Goal: Check status: Check status

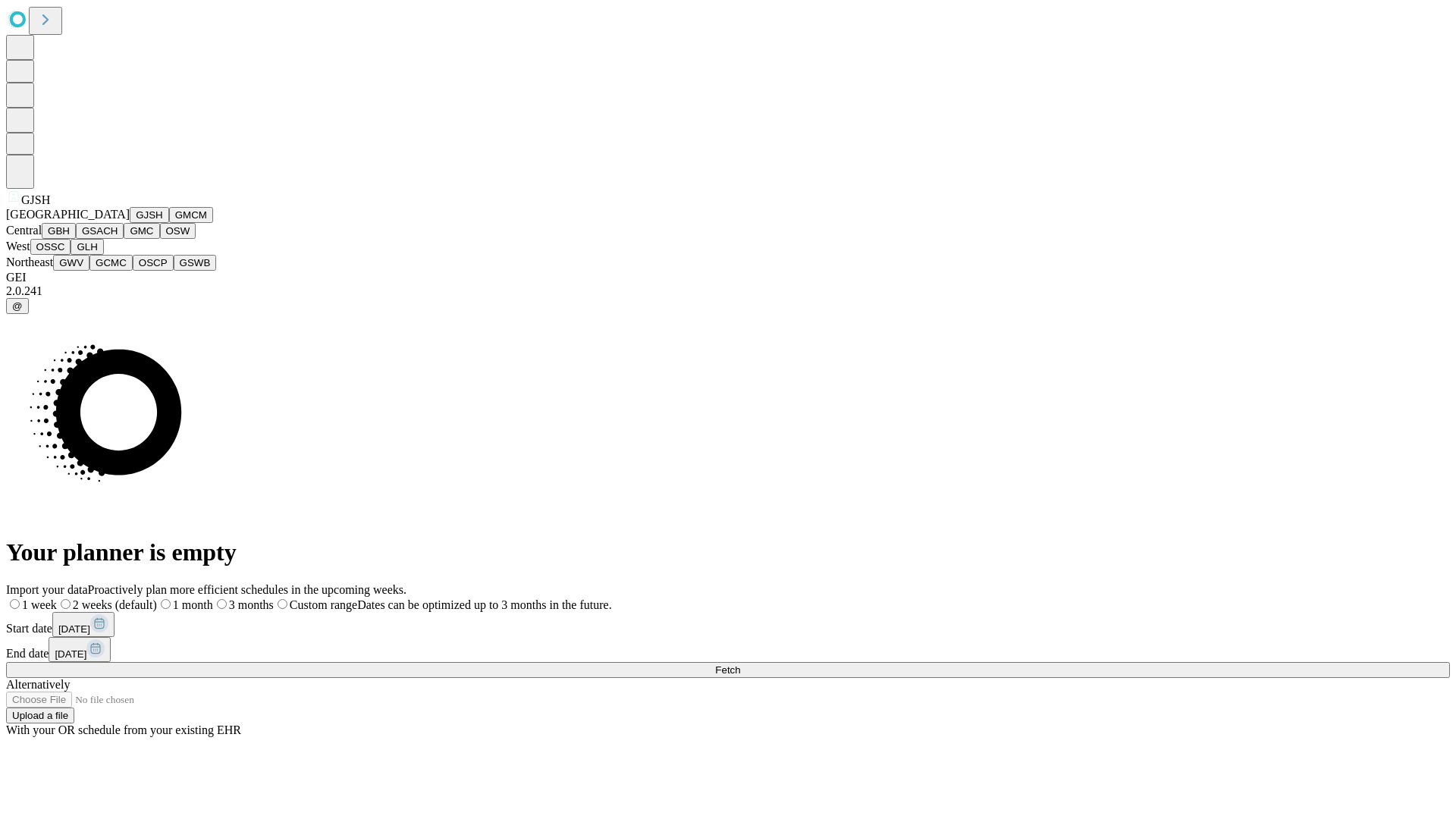
click at [130, 223] on button "GJSH" at bounding box center [150, 215] width 40 height 16
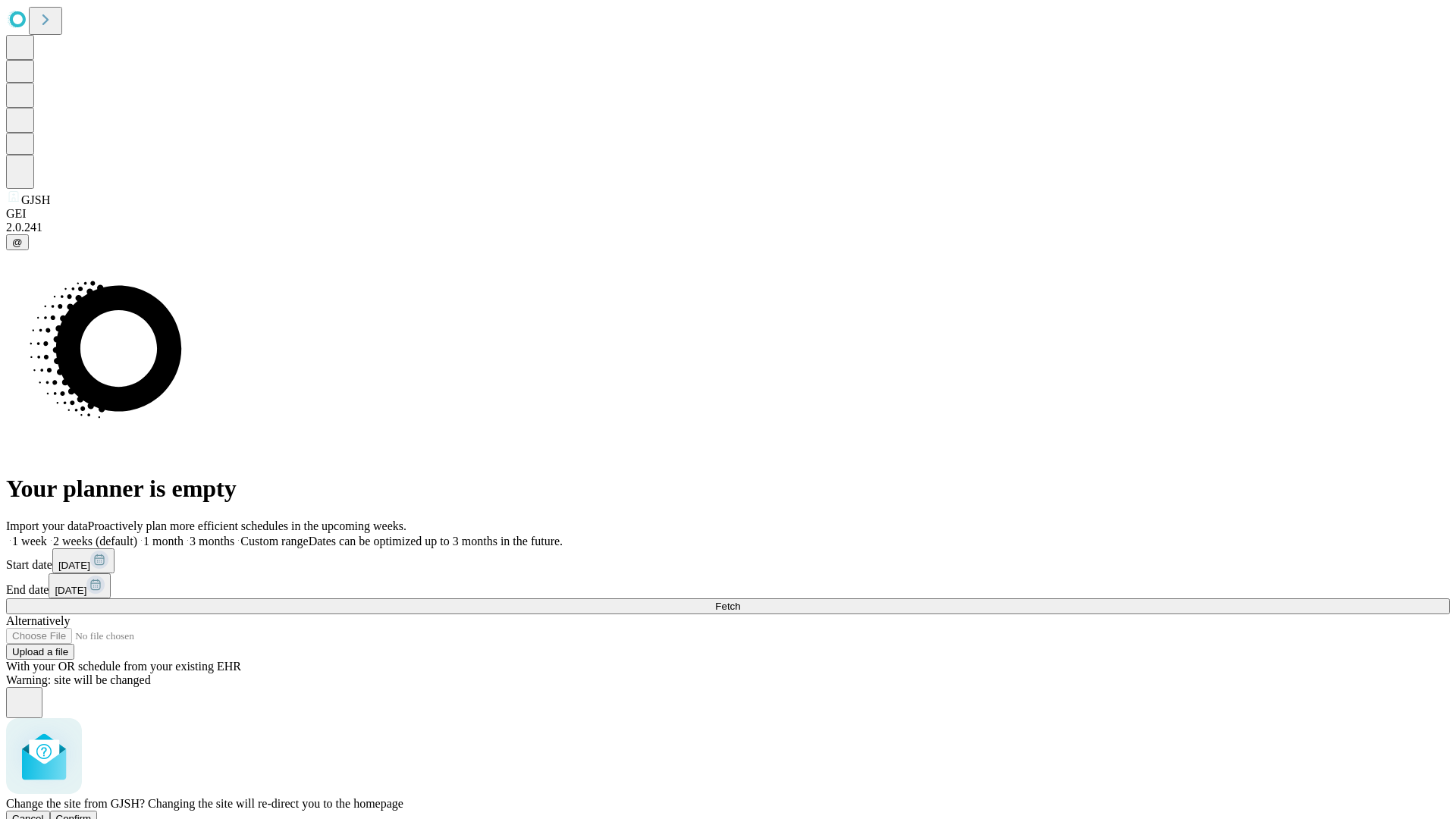
click at [92, 813] on span "Confirm" at bounding box center [74, 818] width 36 height 11
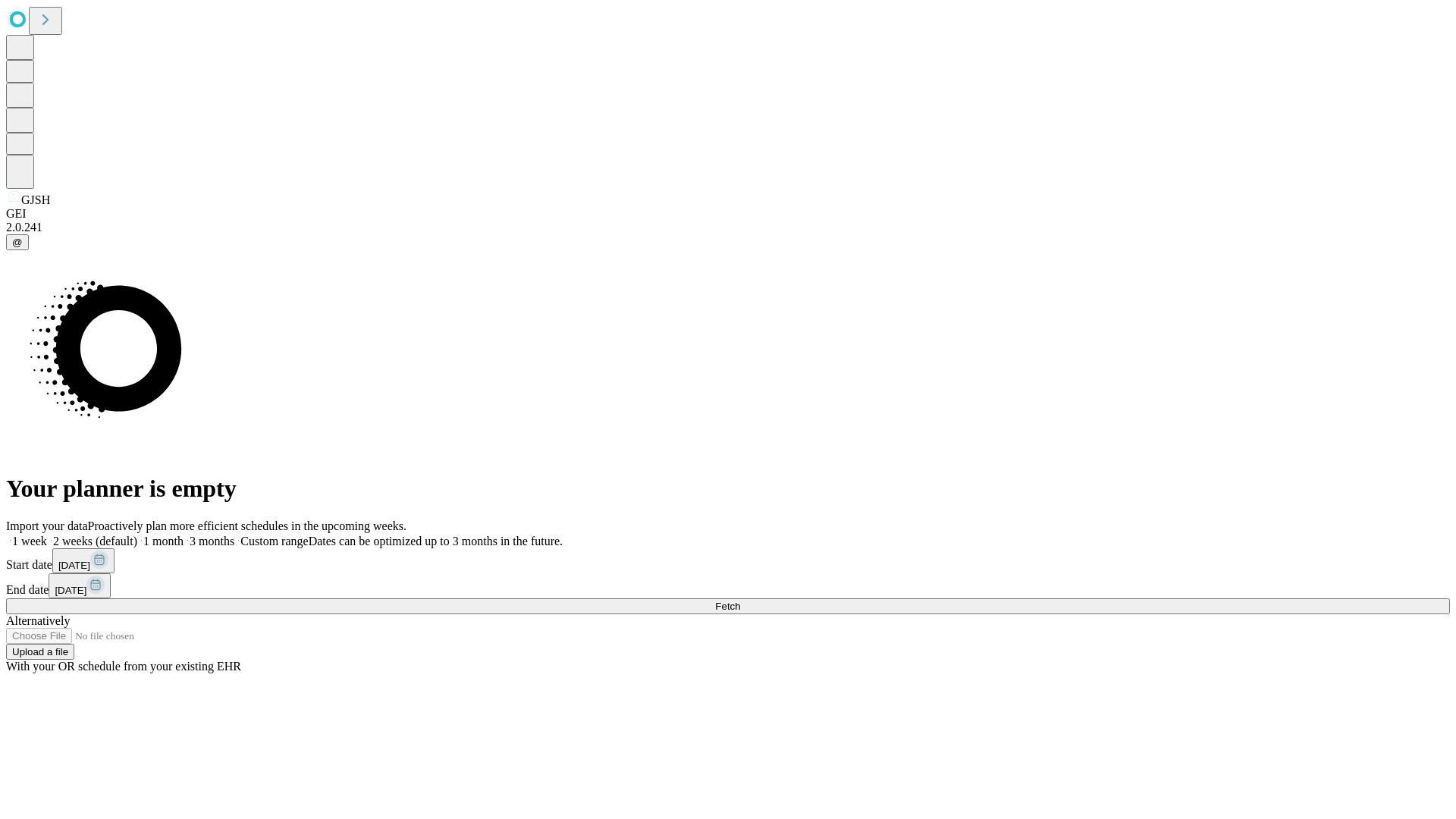
click at [137, 535] on label "2 weeks (default)" at bounding box center [92, 541] width 90 height 13
click at [740, 601] on span "Fetch" at bounding box center [728, 606] width 25 height 11
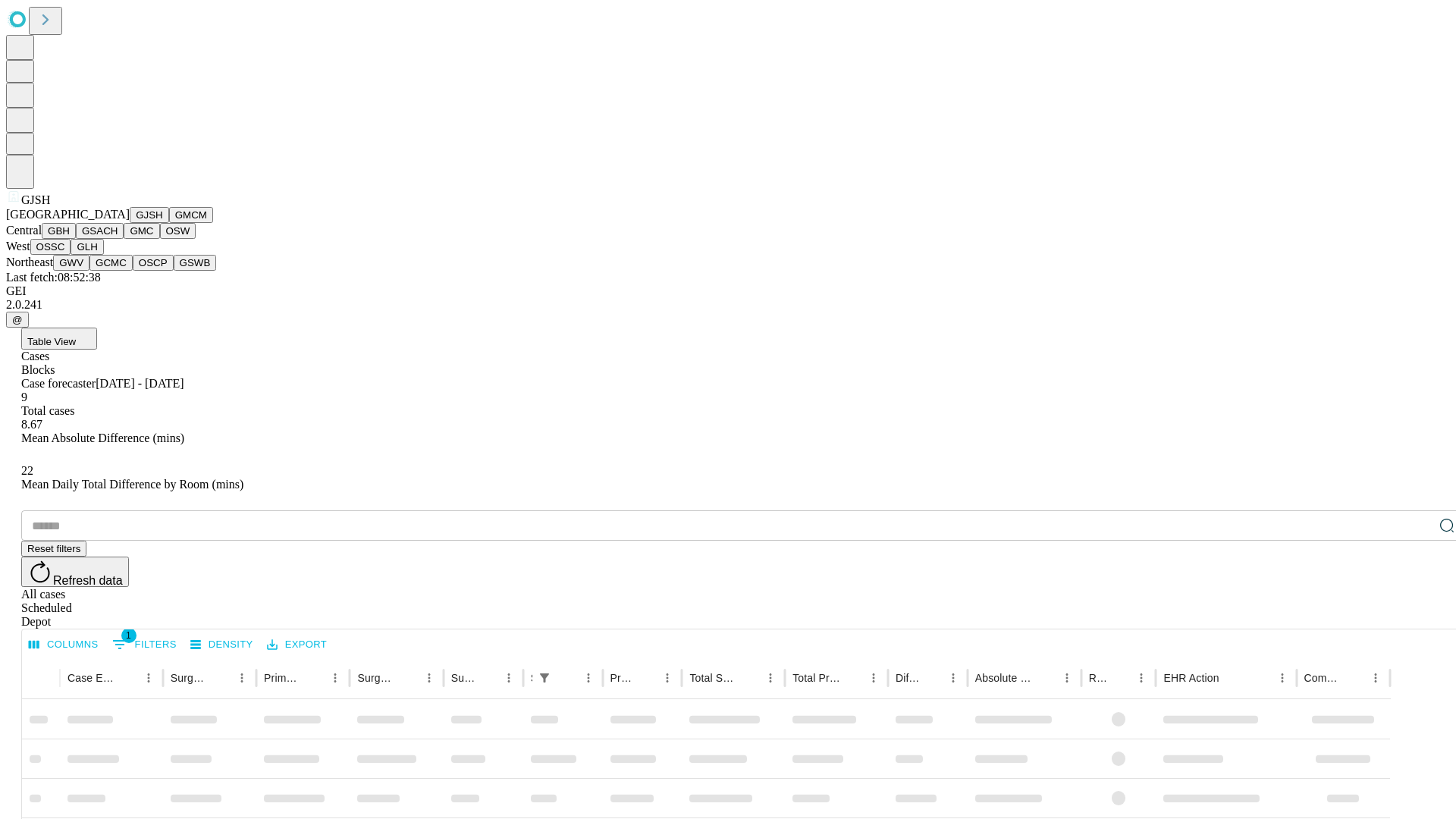
click at [169, 223] on button "GMCM" at bounding box center [191, 215] width 44 height 16
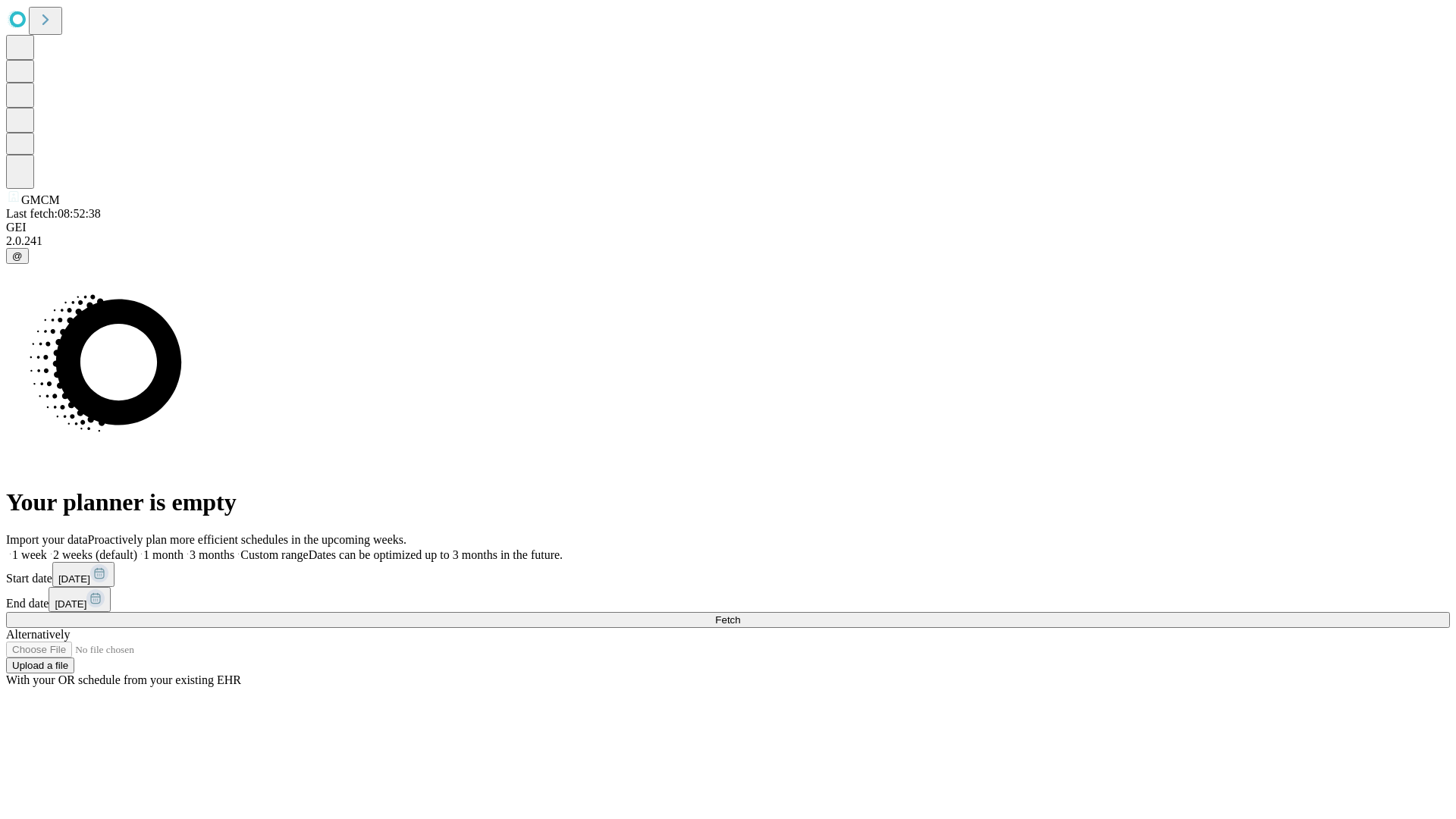
click at [137, 548] on label "2 weeks (default)" at bounding box center [92, 555] width 90 height 13
click at [740, 614] on span "Fetch" at bounding box center [728, 620] width 25 height 11
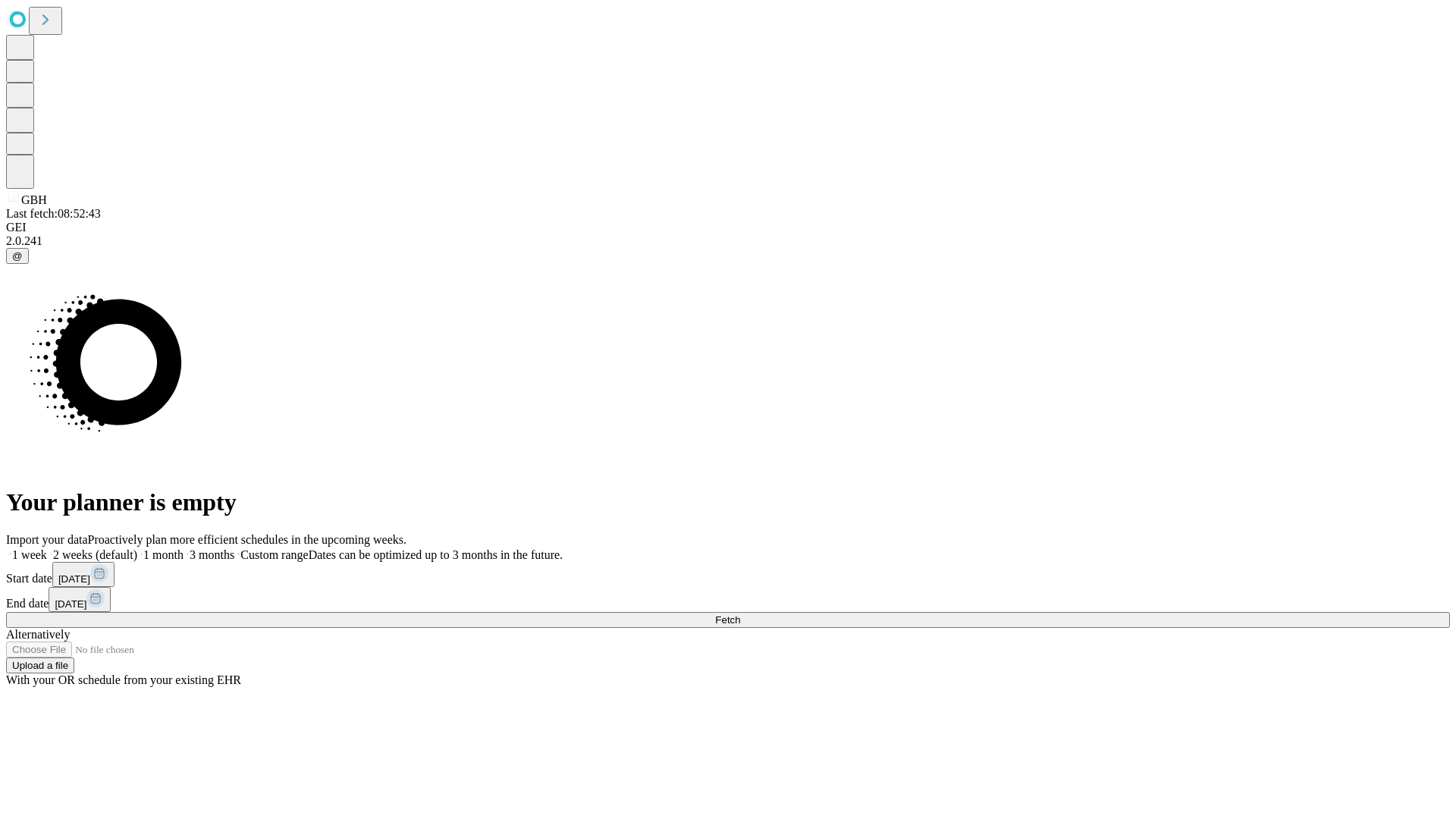
click at [740, 614] on span "Fetch" at bounding box center [728, 620] width 25 height 11
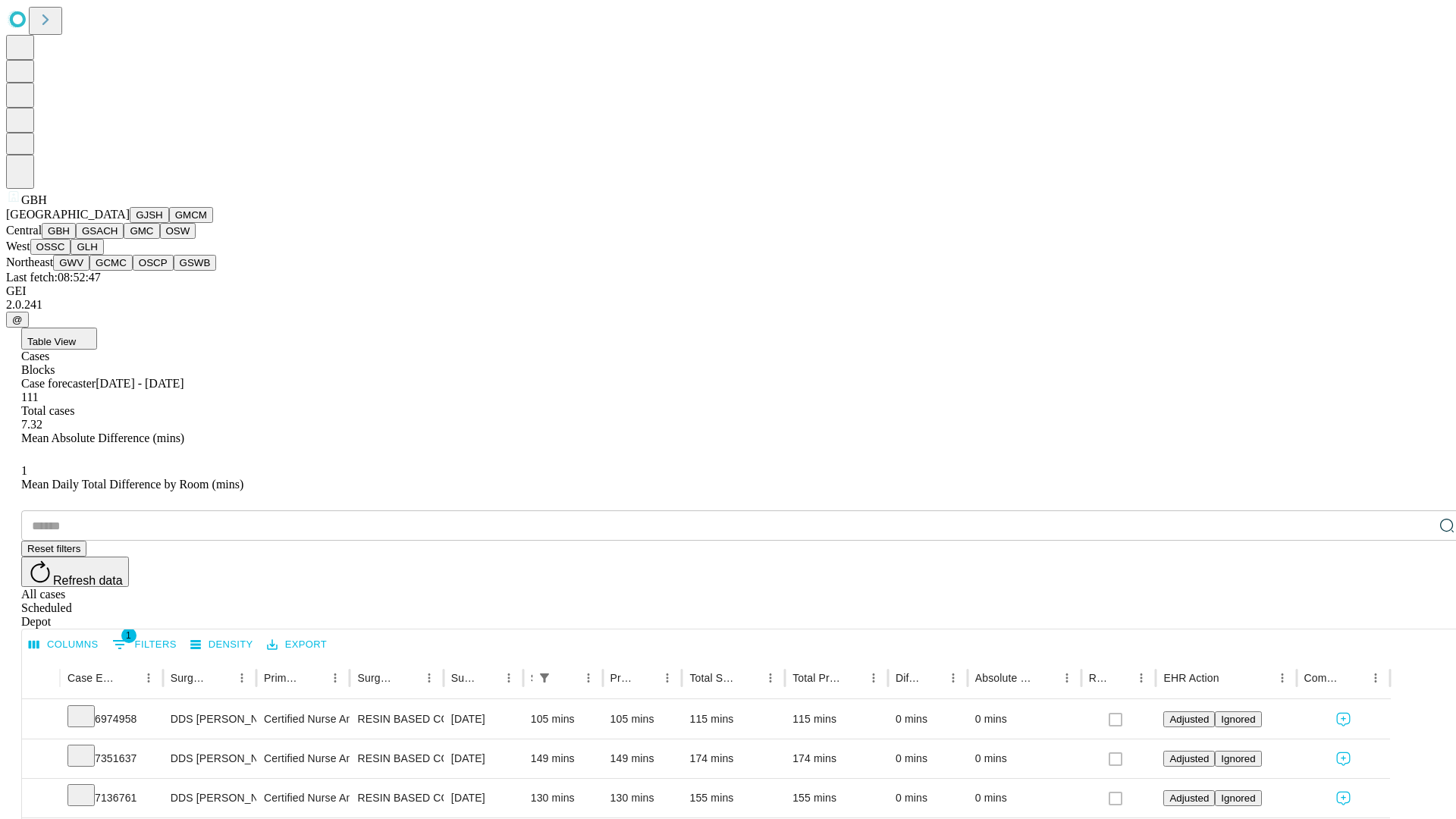
click at [118, 239] on button "GSACH" at bounding box center [100, 231] width 47 height 16
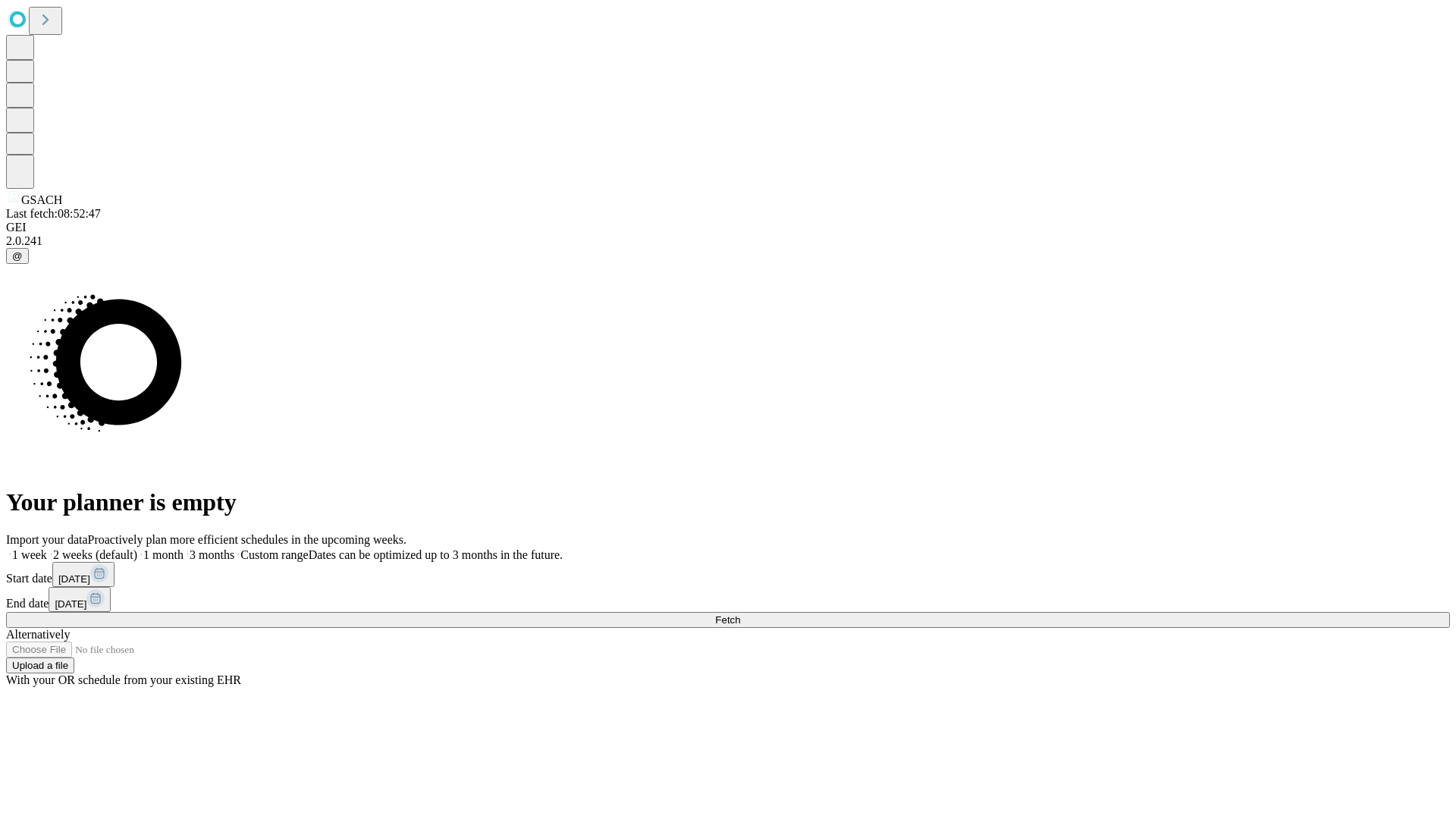
click at [137, 548] on label "2 weeks (default)" at bounding box center [92, 555] width 90 height 13
click at [740, 614] on span "Fetch" at bounding box center [728, 620] width 25 height 11
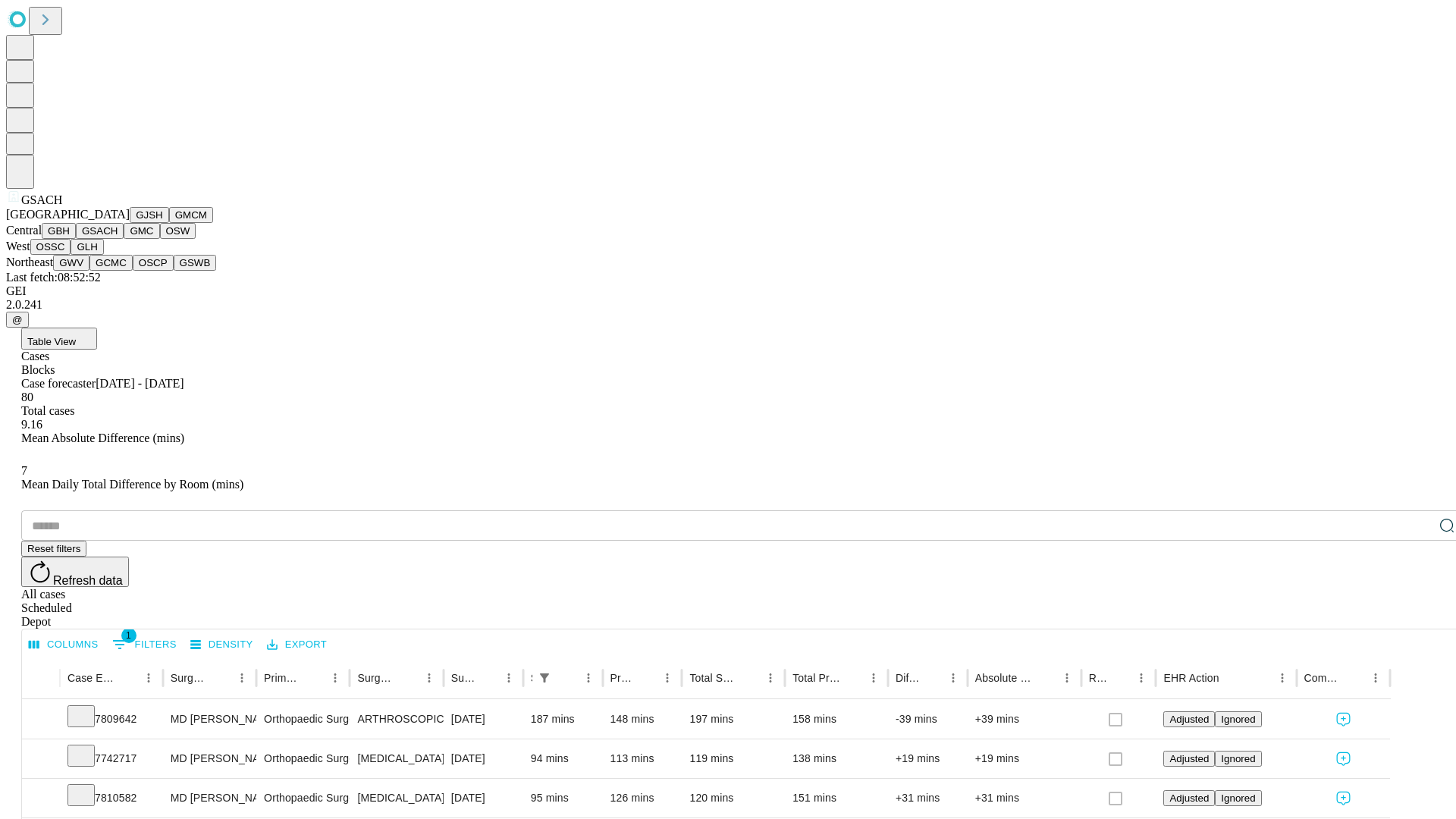
click at [123, 239] on button "GMC" at bounding box center [141, 231] width 36 height 16
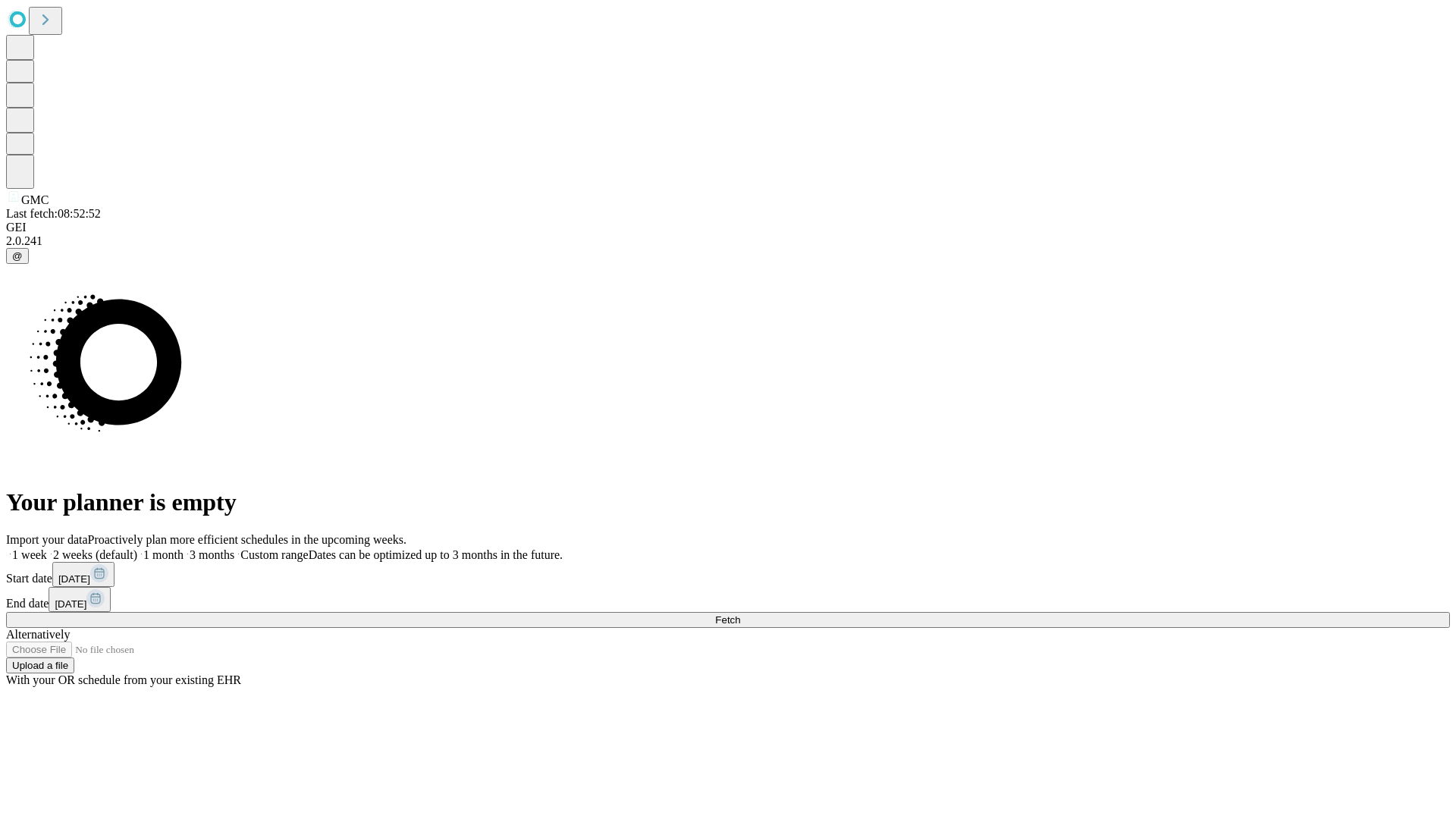
click at [740, 614] on span "Fetch" at bounding box center [728, 620] width 25 height 11
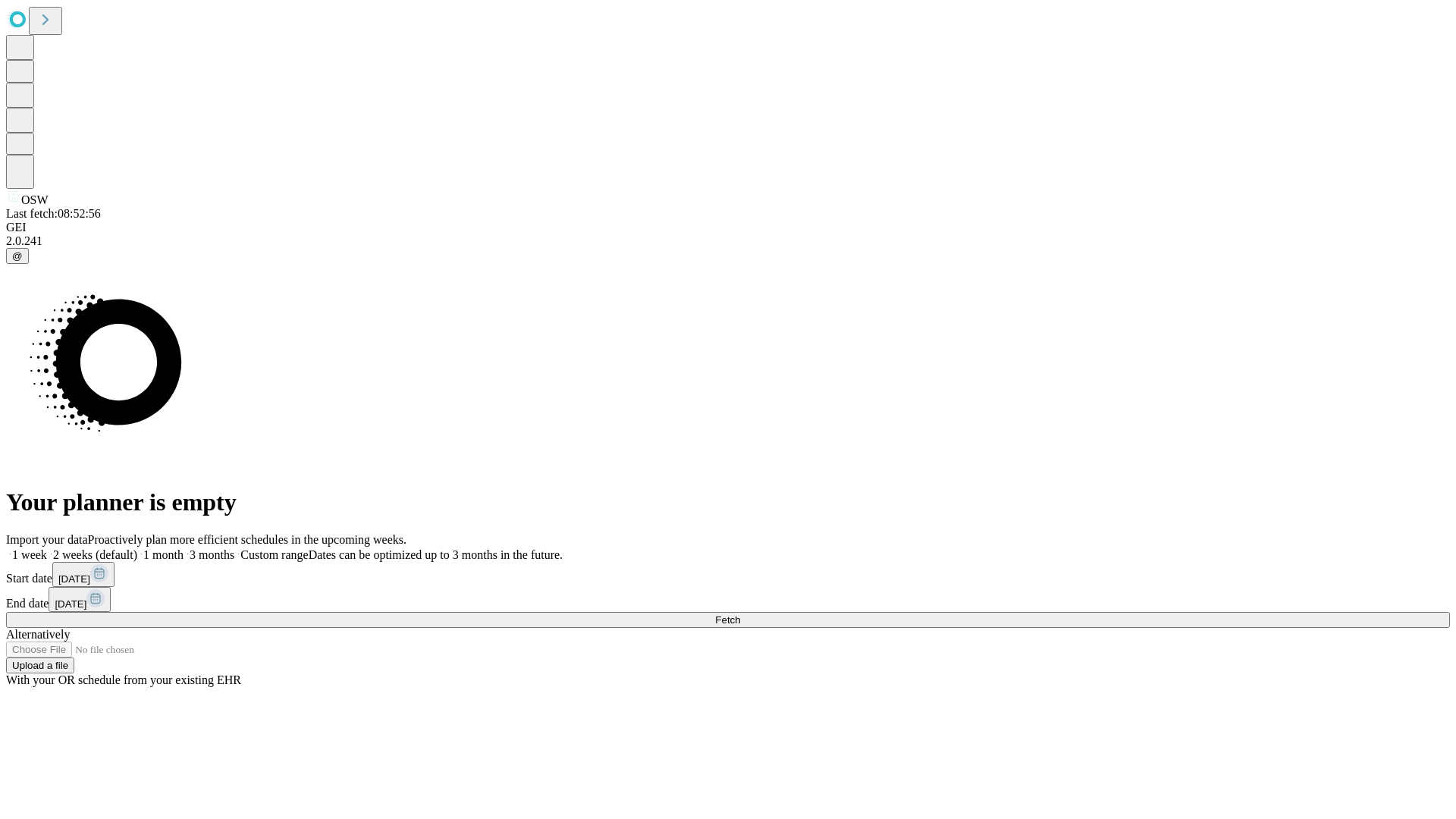
click at [740, 614] on span "Fetch" at bounding box center [728, 620] width 25 height 11
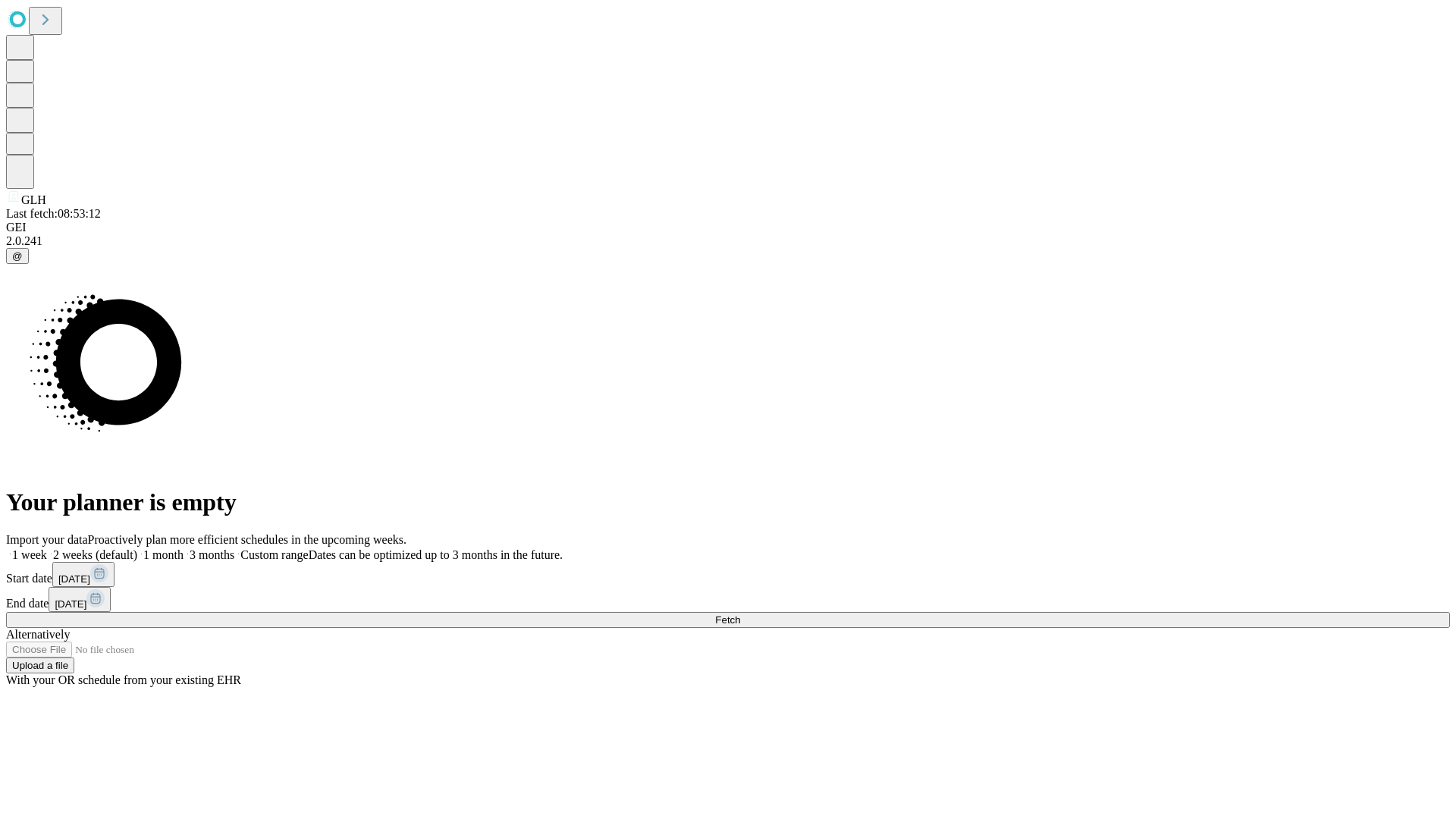
click at [137, 548] on label "2 weeks (default)" at bounding box center [92, 555] width 90 height 13
click at [740, 614] on span "Fetch" at bounding box center [728, 620] width 25 height 11
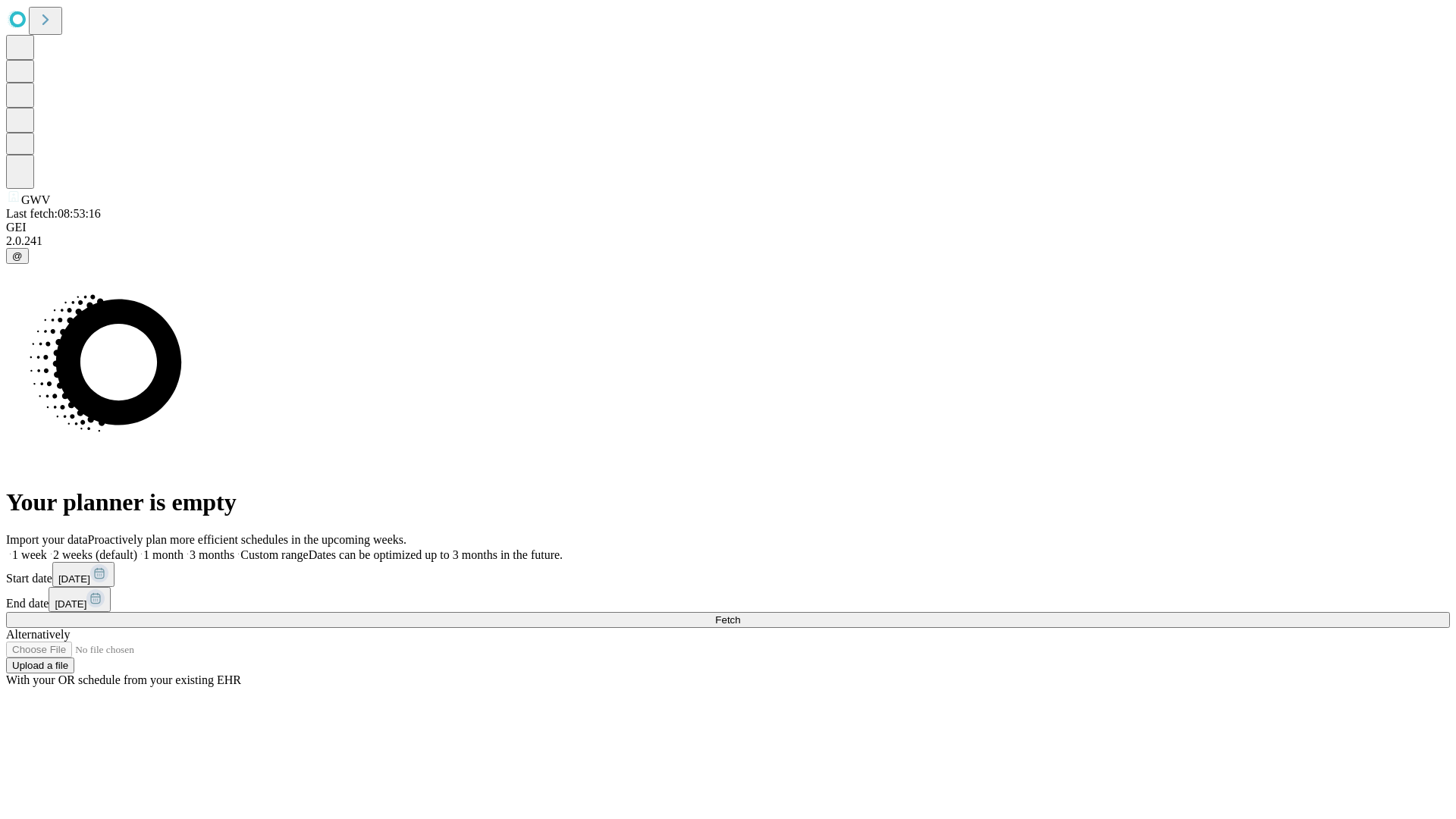
click at [137, 548] on label "2 weeks (default)" at bounding box center [92, 555] width 90 height 13
click at [740, 614] on span "Fetch" at bounding box center [728, 620] width 25 height 11
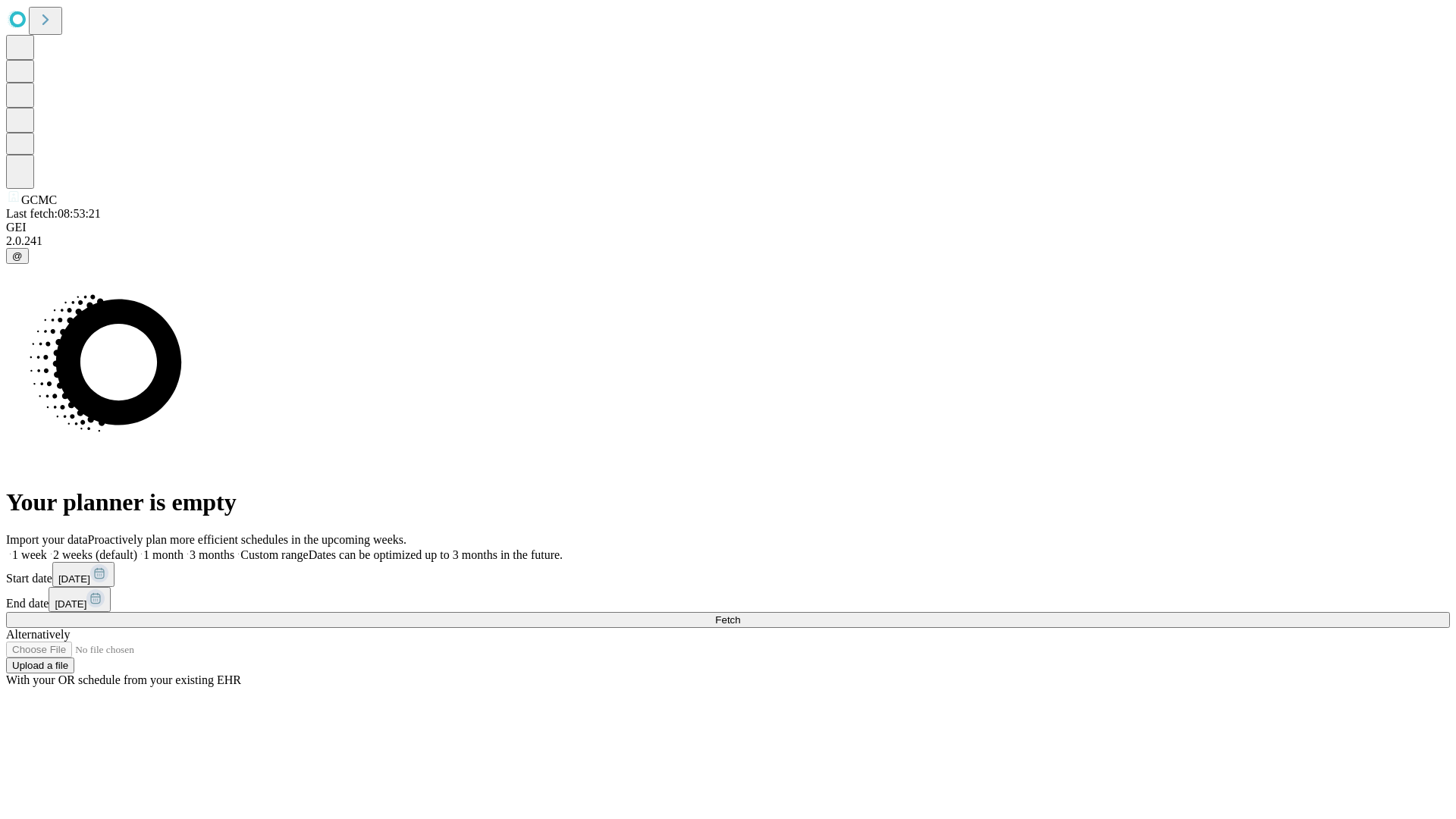
click at [740, 614] on span "Fetch" at bounding box center [728, 620] width 25 height 11
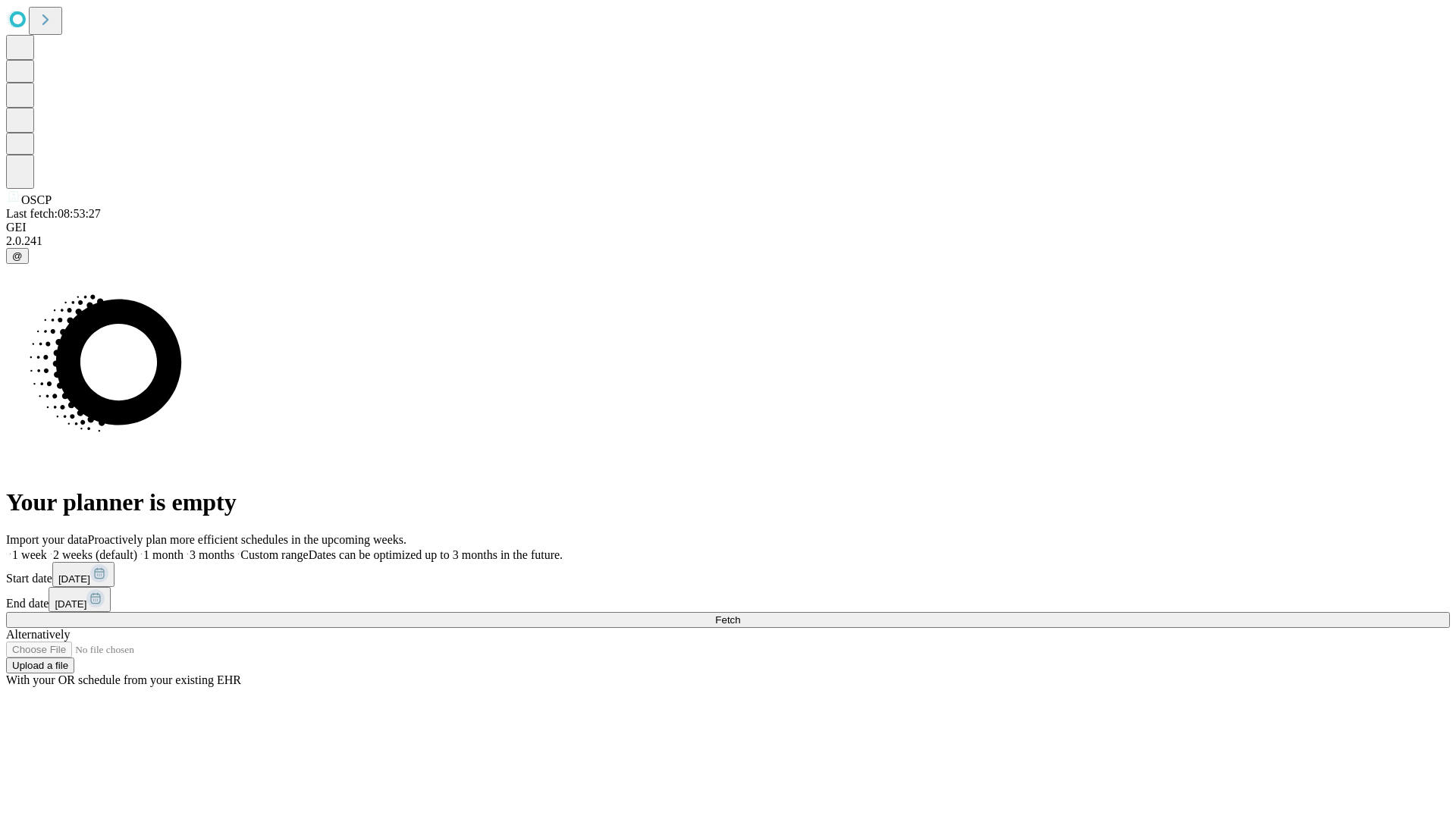
click at [137, 548] on label "2 weeks (default)" at bounding box center [92, 555] width 90 height 13
click at [740, 614] on span "Fetch" at bounding box center [728, 620] width 25 height 11
